Goal: Transaction & Acquisition: Purchase product/service

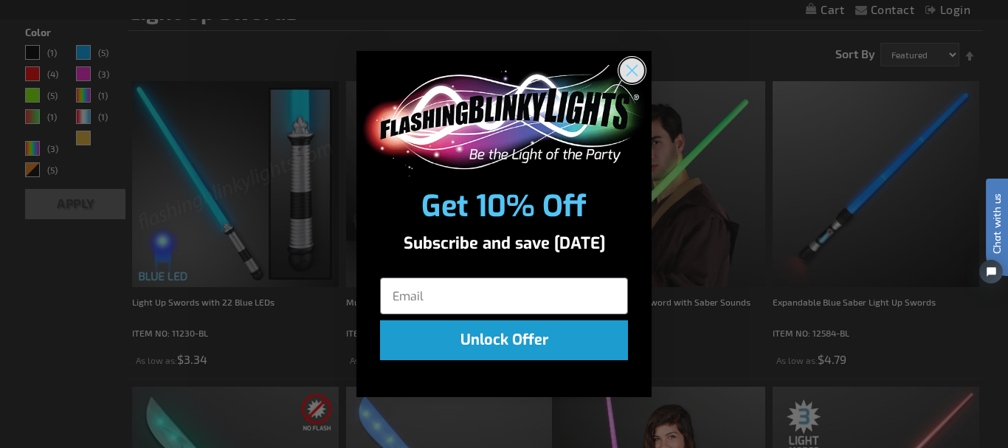
click at [628, 62] on circle "Close dialog" at bounding box center [632, 70] width 24 height 24
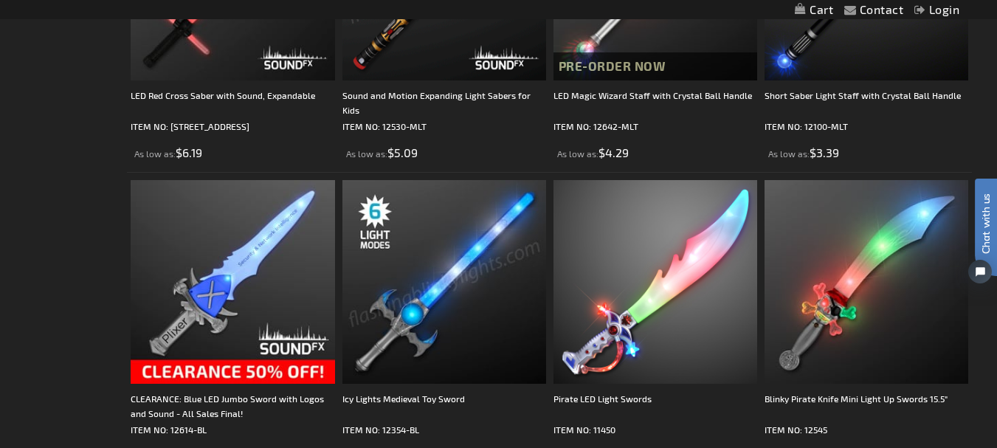
scroll to position [1109, 0]
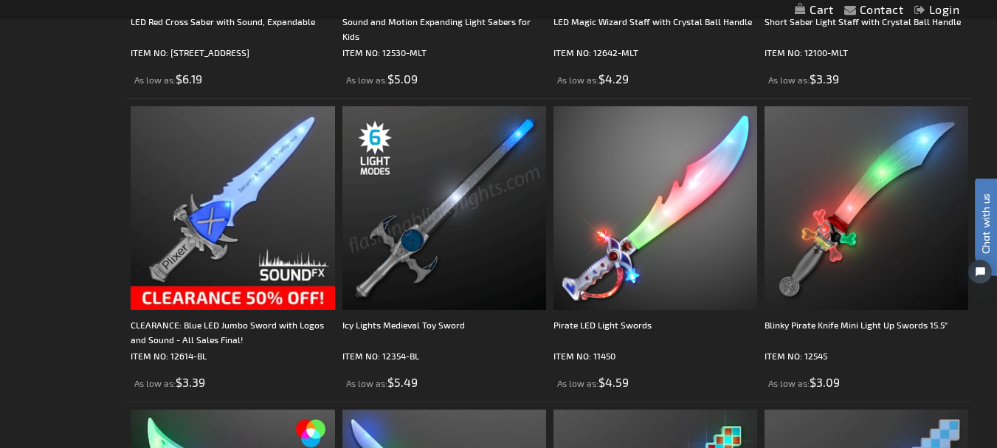
click at [439, 203] on img at bounding box center [444, 208] width 204 height 204
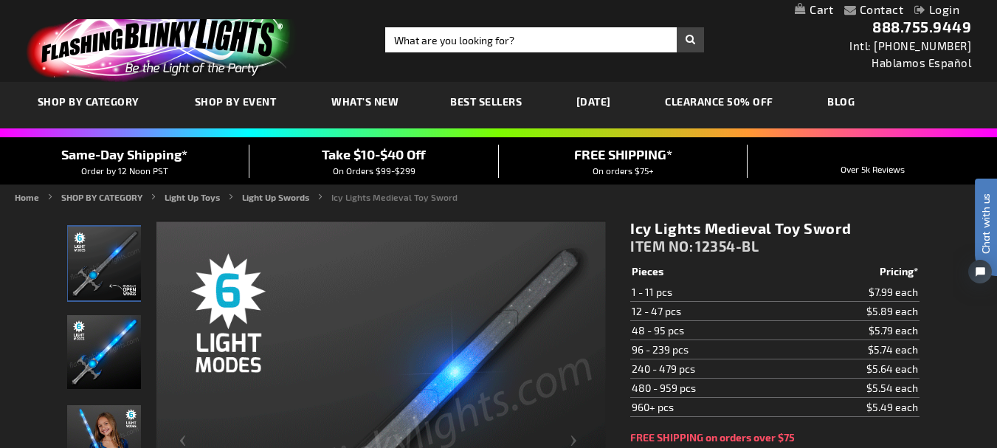
drag, startPoint x: 627, startPoint y: 229, endPoint x: 849, endPoint y: 226, distance: 222.1
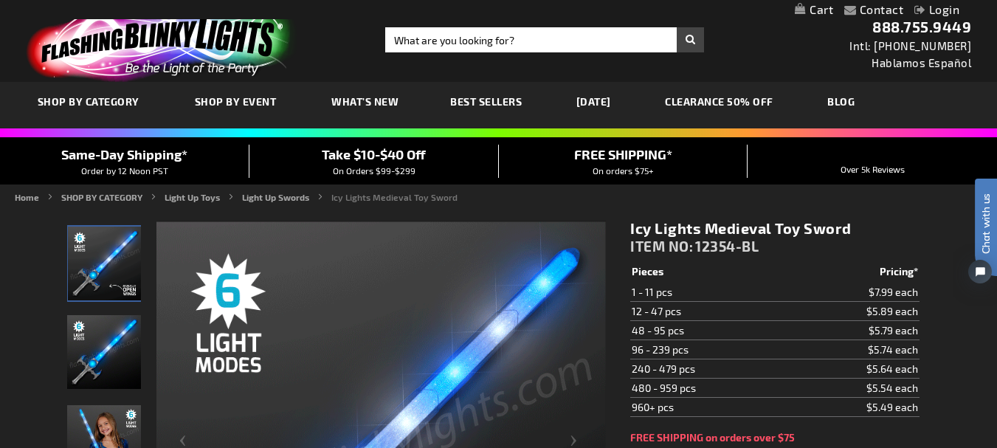
copy h1 "Icy Lights Medieval Toy Sword"
